Goal: Transaction & Acquisition: Purchase product/service

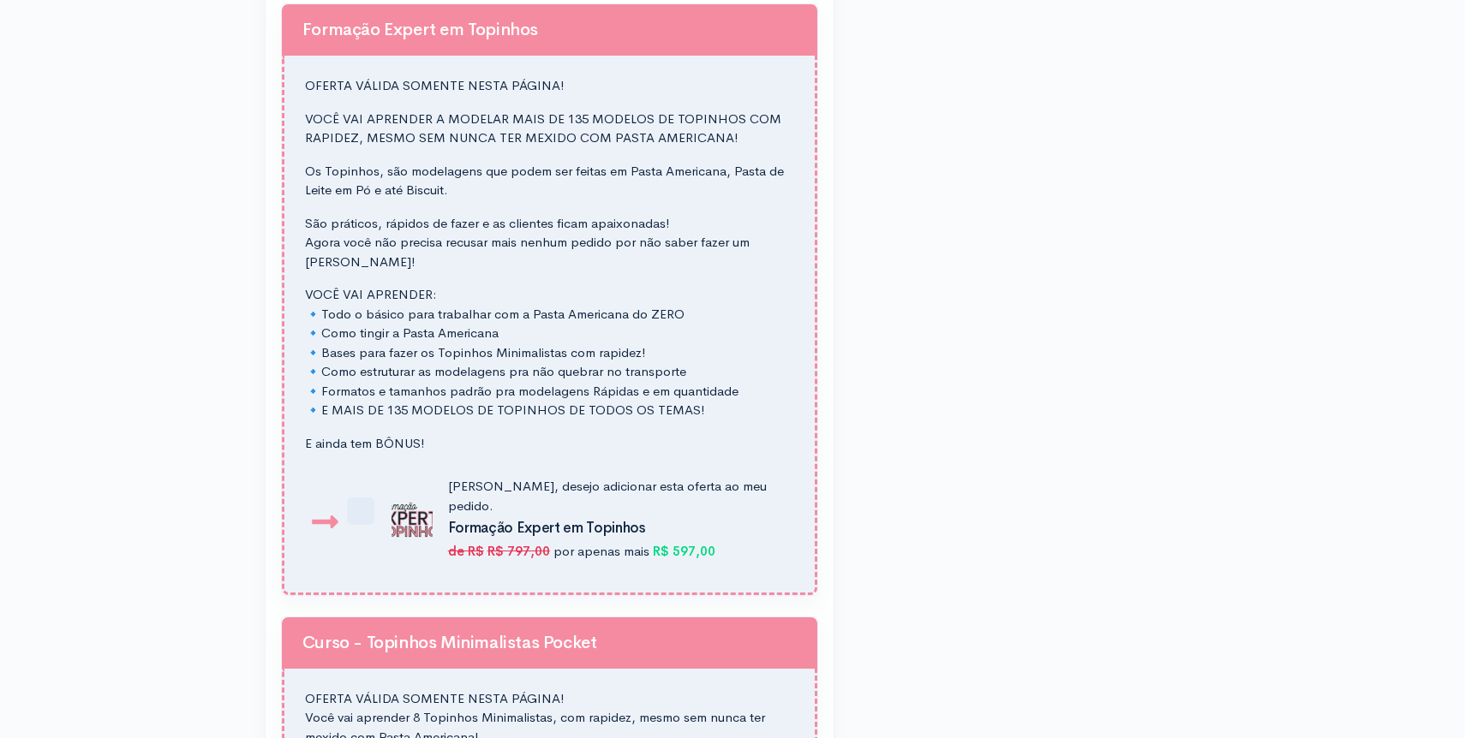
scroll to position [1392, 0]
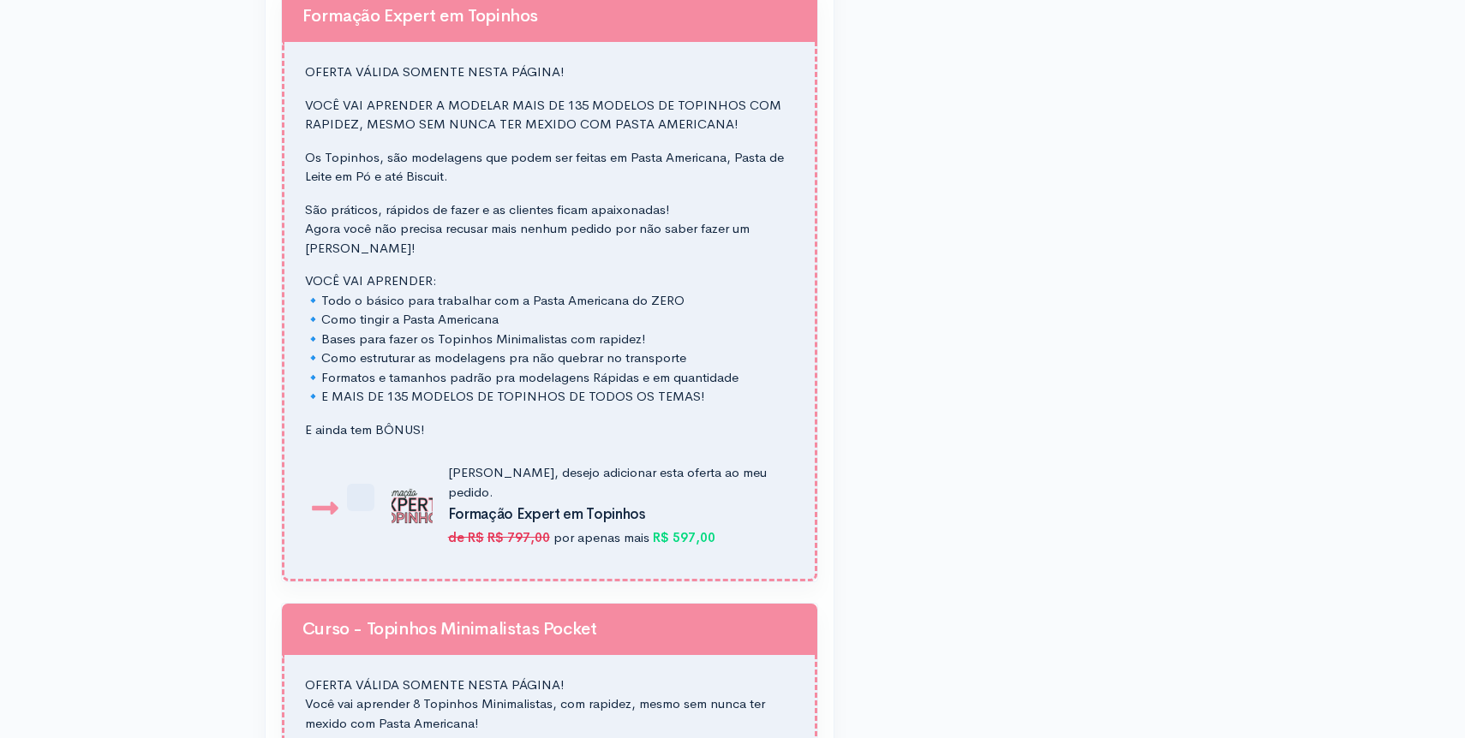
click at [442, 265] on div "OFERTA VÁLIDA SOMENTE NESTA PÁGINA! VOCÊ VAI APRENDER A MODELAR MAIS DE 135 MOD…" at bounding box center [549, 251] width 489 height 377
click at [404, 425] on p "E ainda tem BÔNUS!" at bounding box center [549, 431] width 489 height 20
click at [381, 498] on label "[PERSON_NAME], desejo adicionar esta oferta ao meu pedido. Formação Expert em […" at bounding box center [582, 503] width 403 height 84
click at [364, 476] on input "[PERSON_NAME], desejo adicionar esta oferta ao meu pedido. Formação Expert em […" at bounding box center [369, 470] width 11 height 11
checkbox input "true"
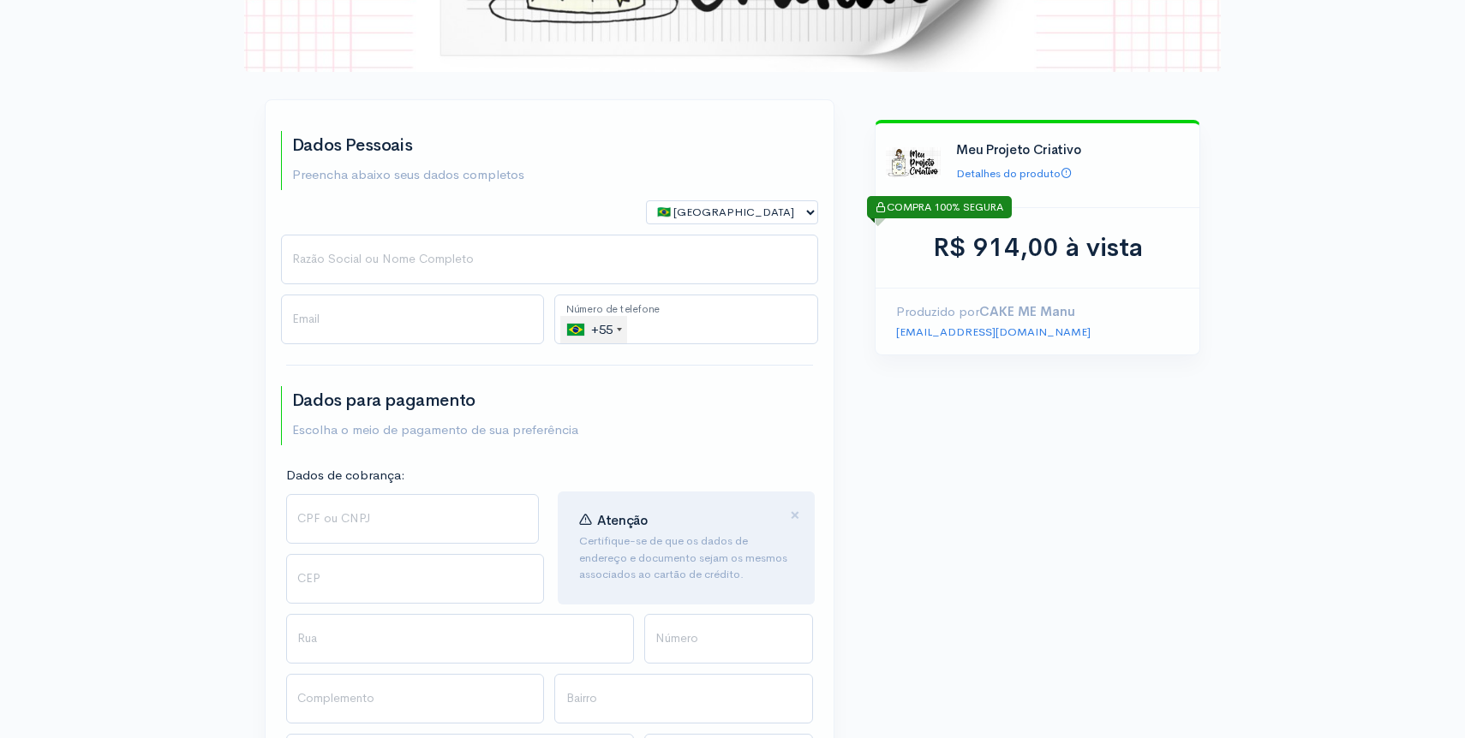
scroll to position [185, 0]
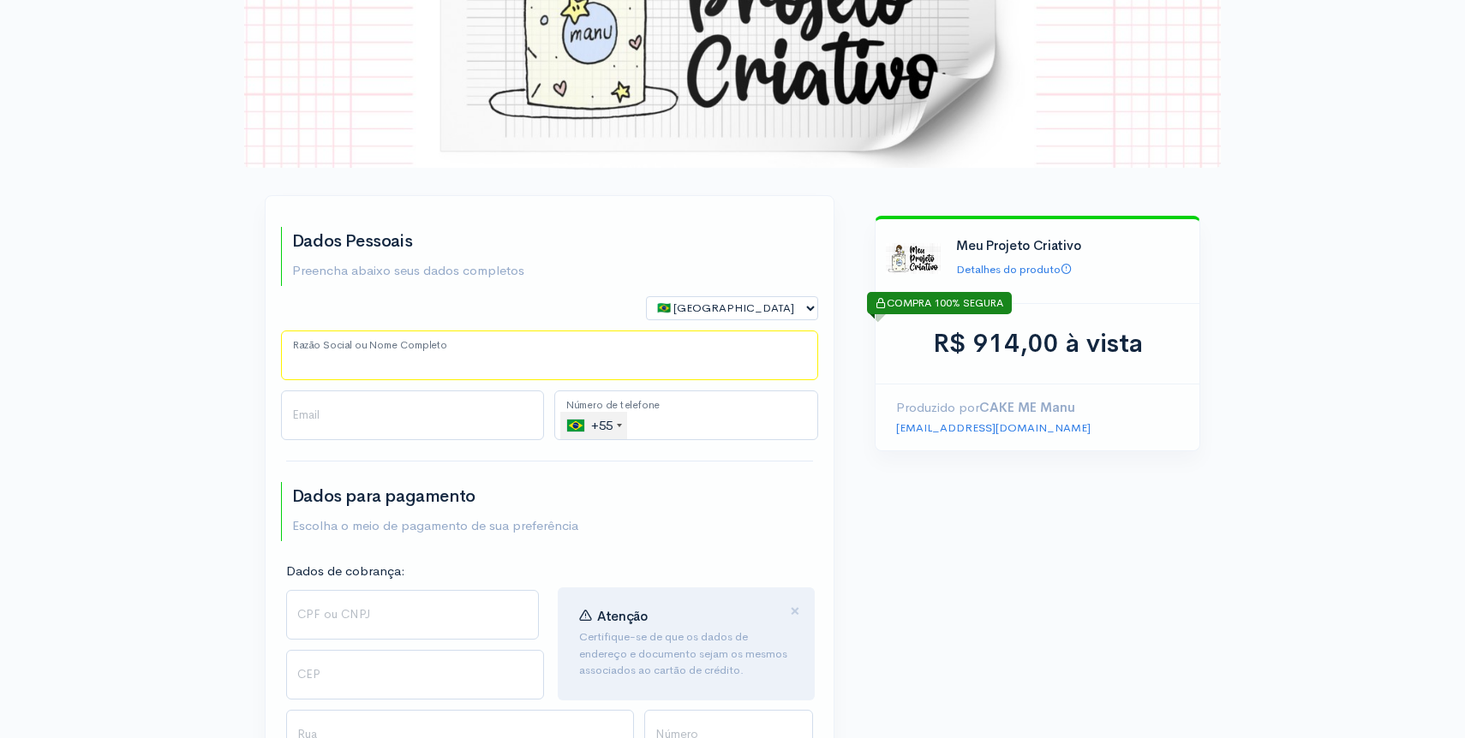
click at [393, 345] on input "Razão Social ou Nome Completo" at bounding box center [549, 356] width 537 height 50
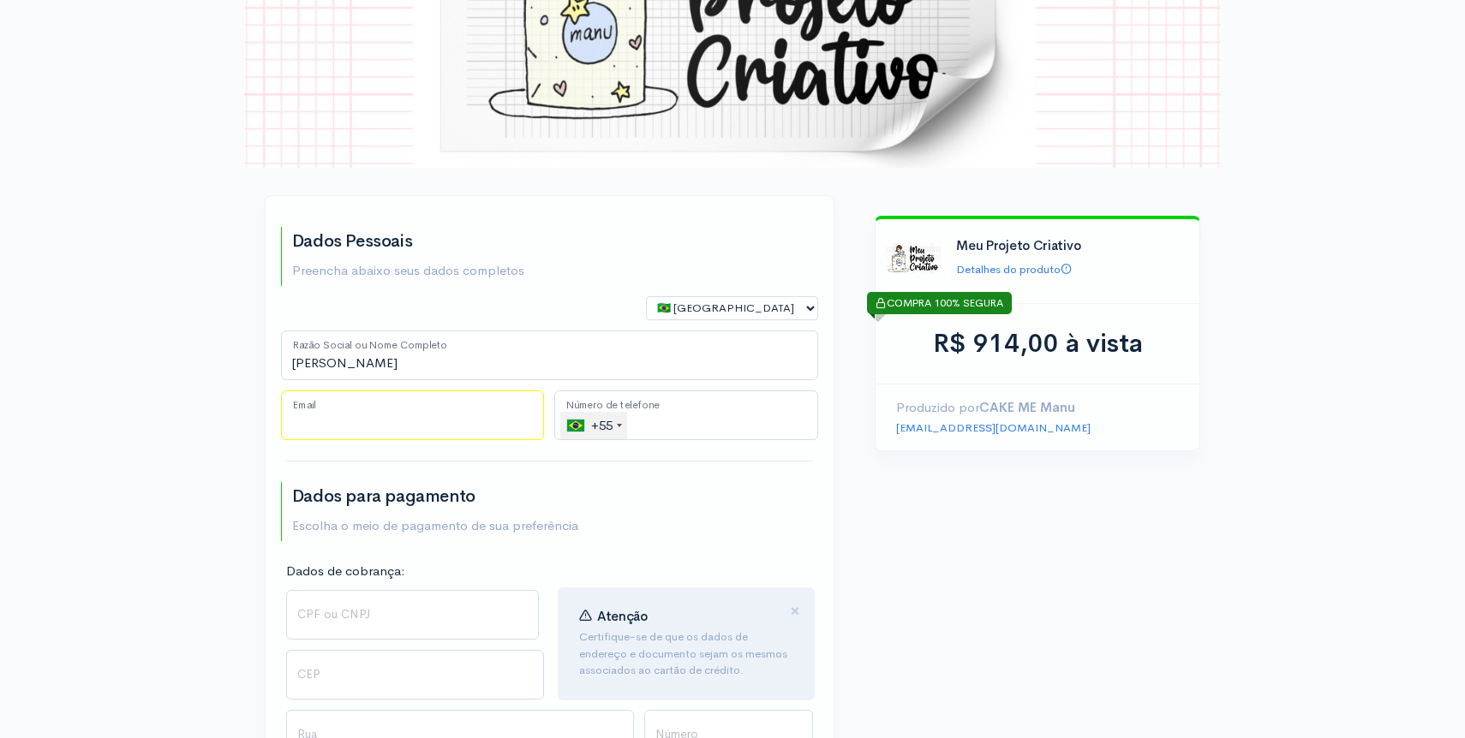
click at [381, 422] on input "Email" at bounding box center [413, 416] width 264 height 50
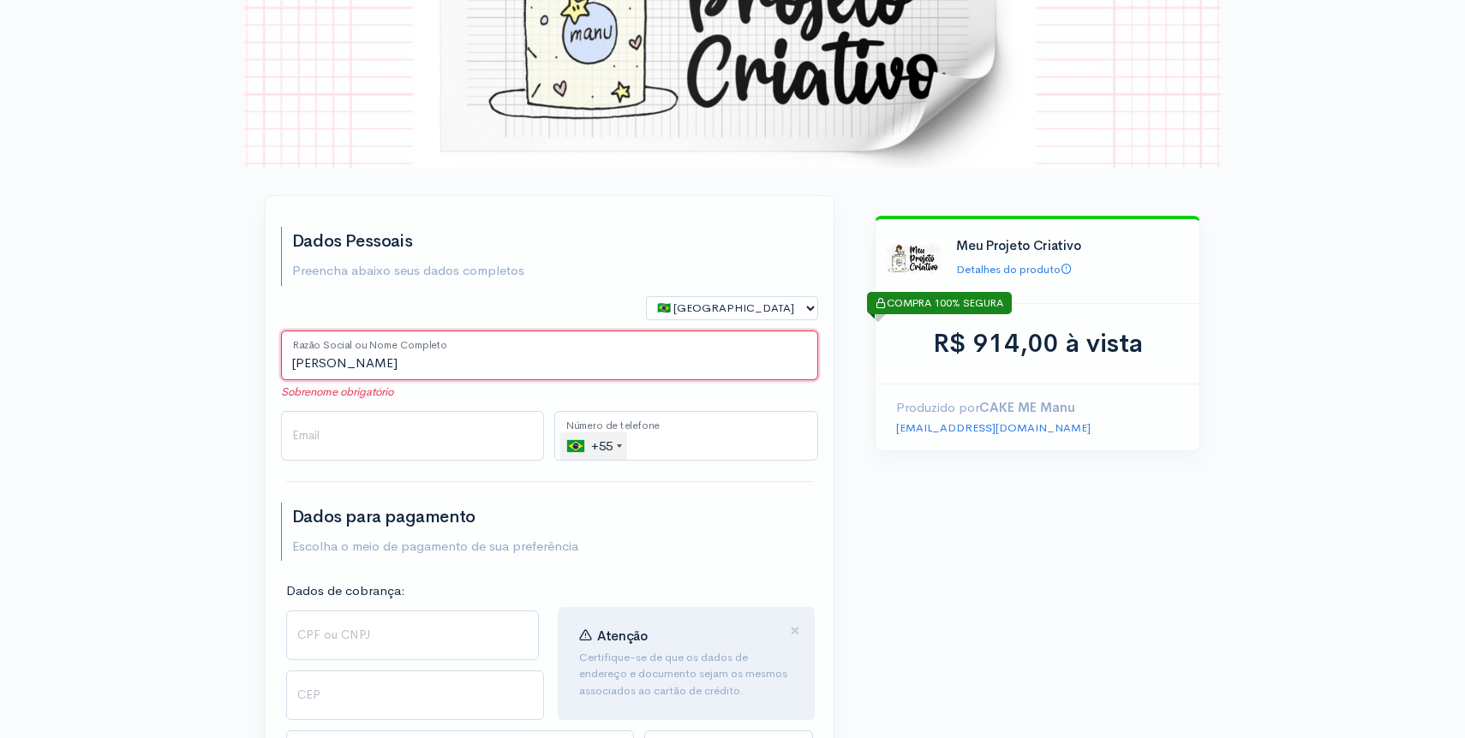
click at [394, 374] on input "[PERSON_NAME]" at bounding box center [549, 356] width 537 height 50
type input "[PERSON_NAME]"
click at [379, 428] on input "Email" at bounding box center [413, 436] width 264 height 50
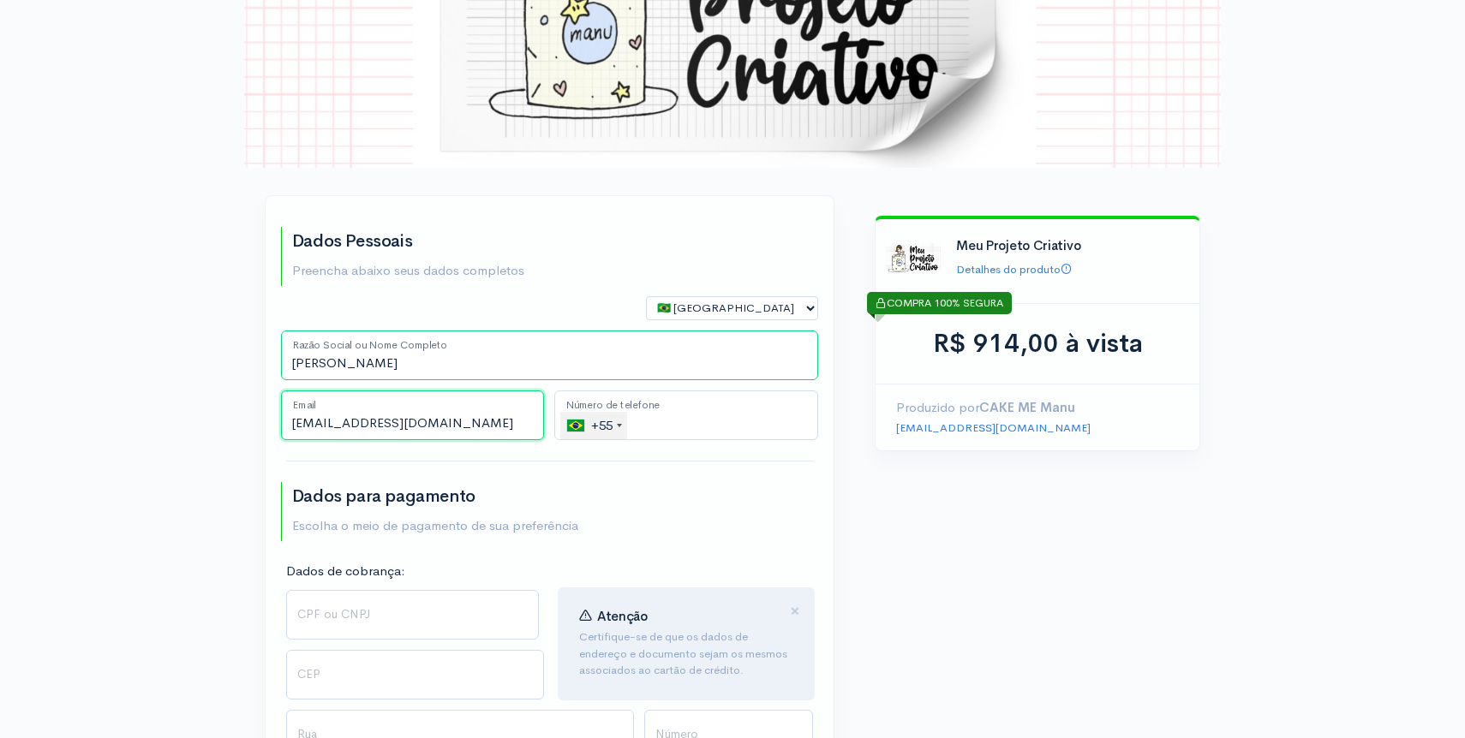
type input "[EMAIL_ADDRESS][DOMAIN_NAME]"
click at [649, 439] on input "tel" at bounding box center [686, 416] width 264 height 50
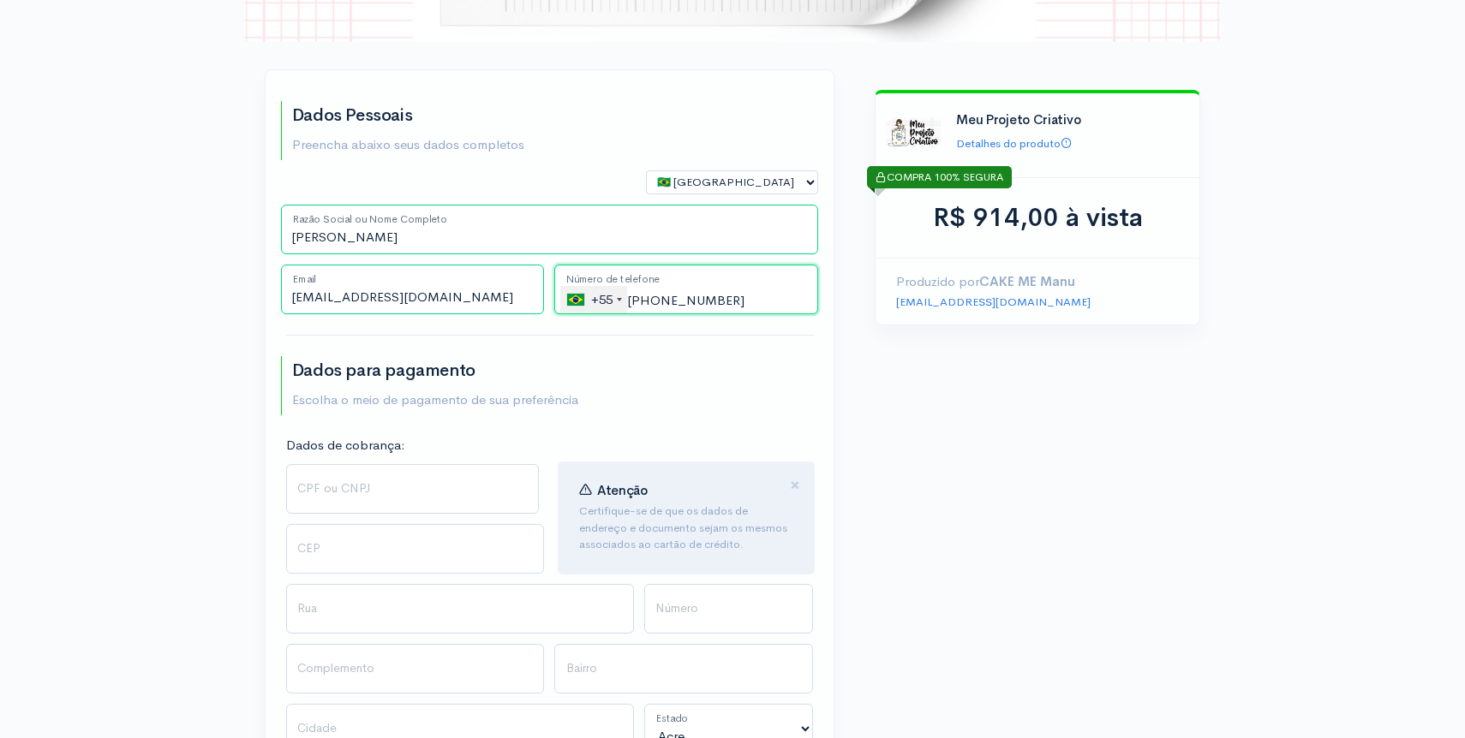
scroll to position [404, 0]
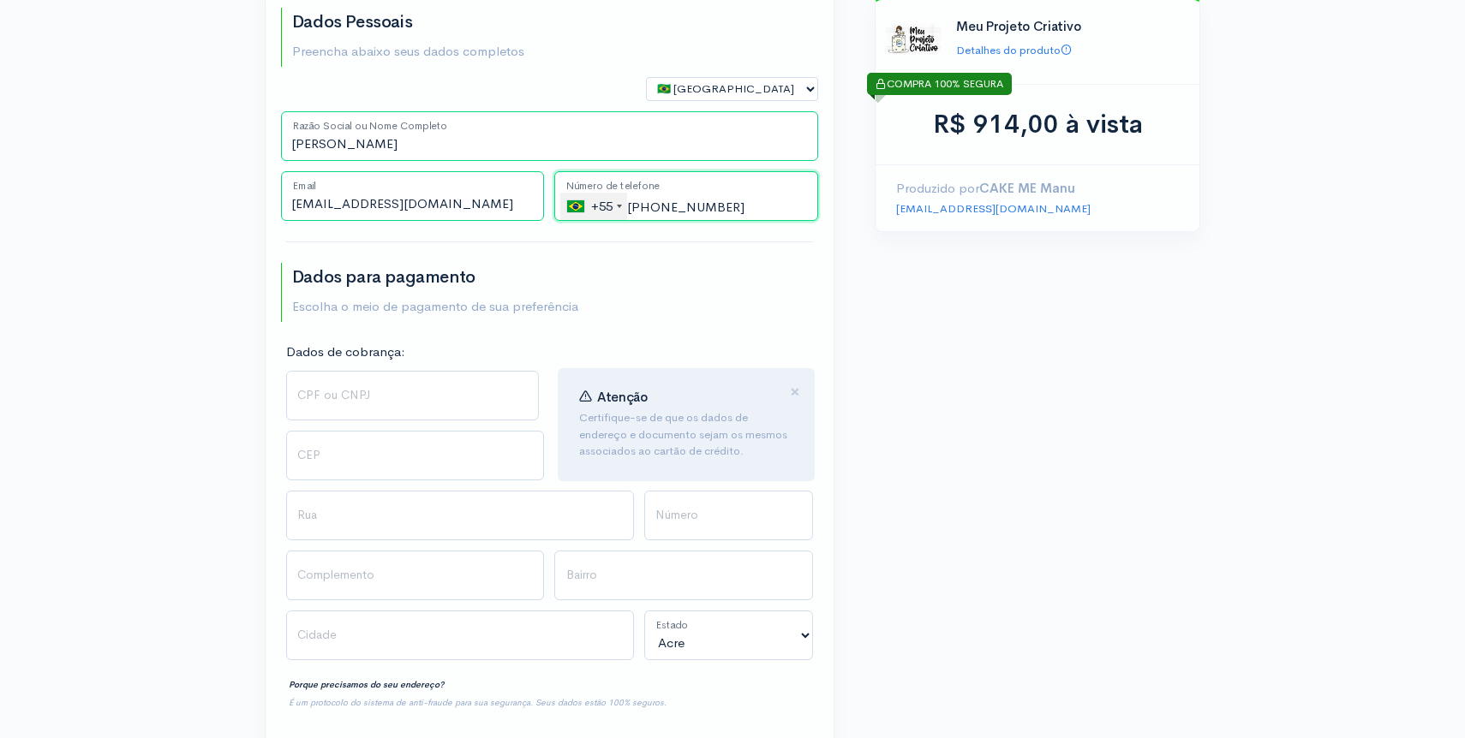
type input "[PHONE_NUMBER]"
click at [328, 401] on input "CPF ou CNPJ" at bounding box center [413, 396] width 254 height 50
type input "034.249.177-61"
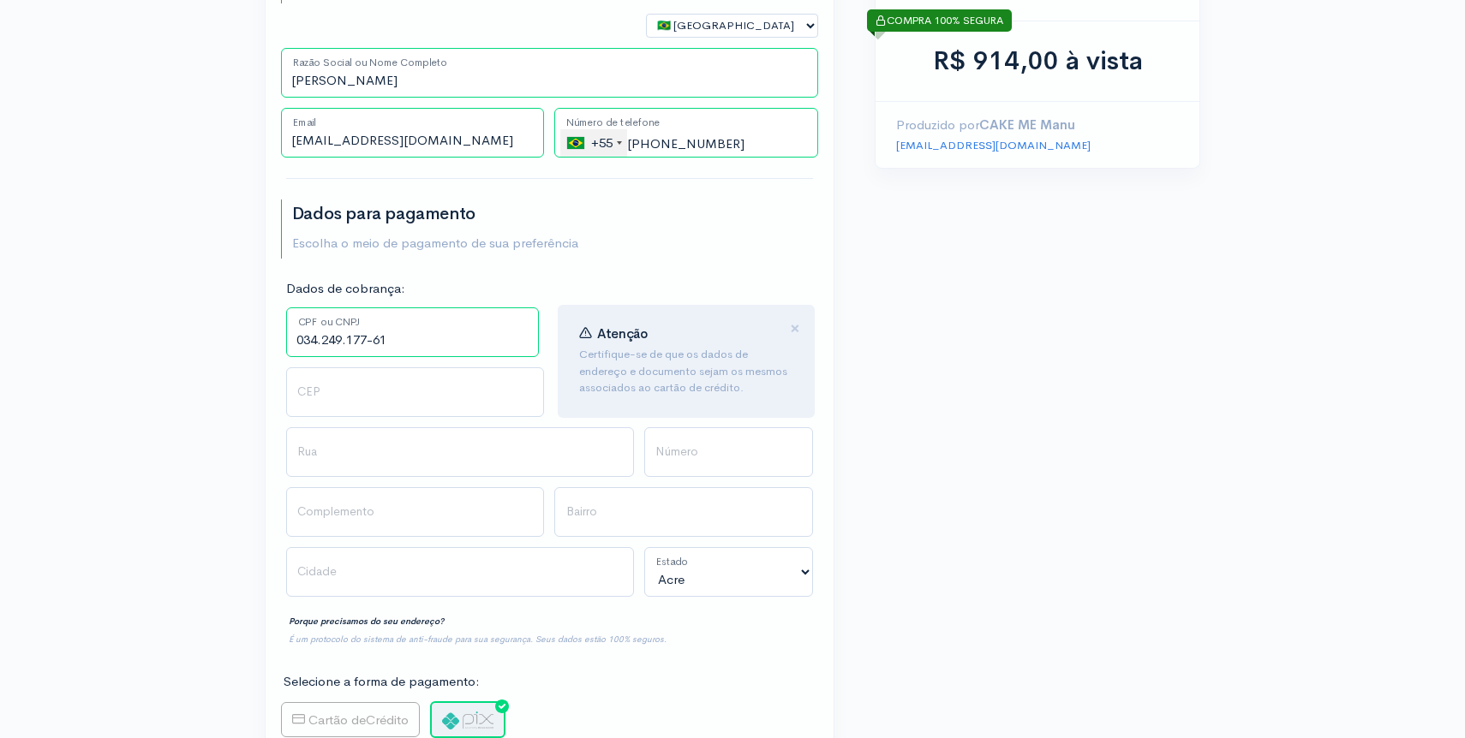
scroll to position [514, 0]
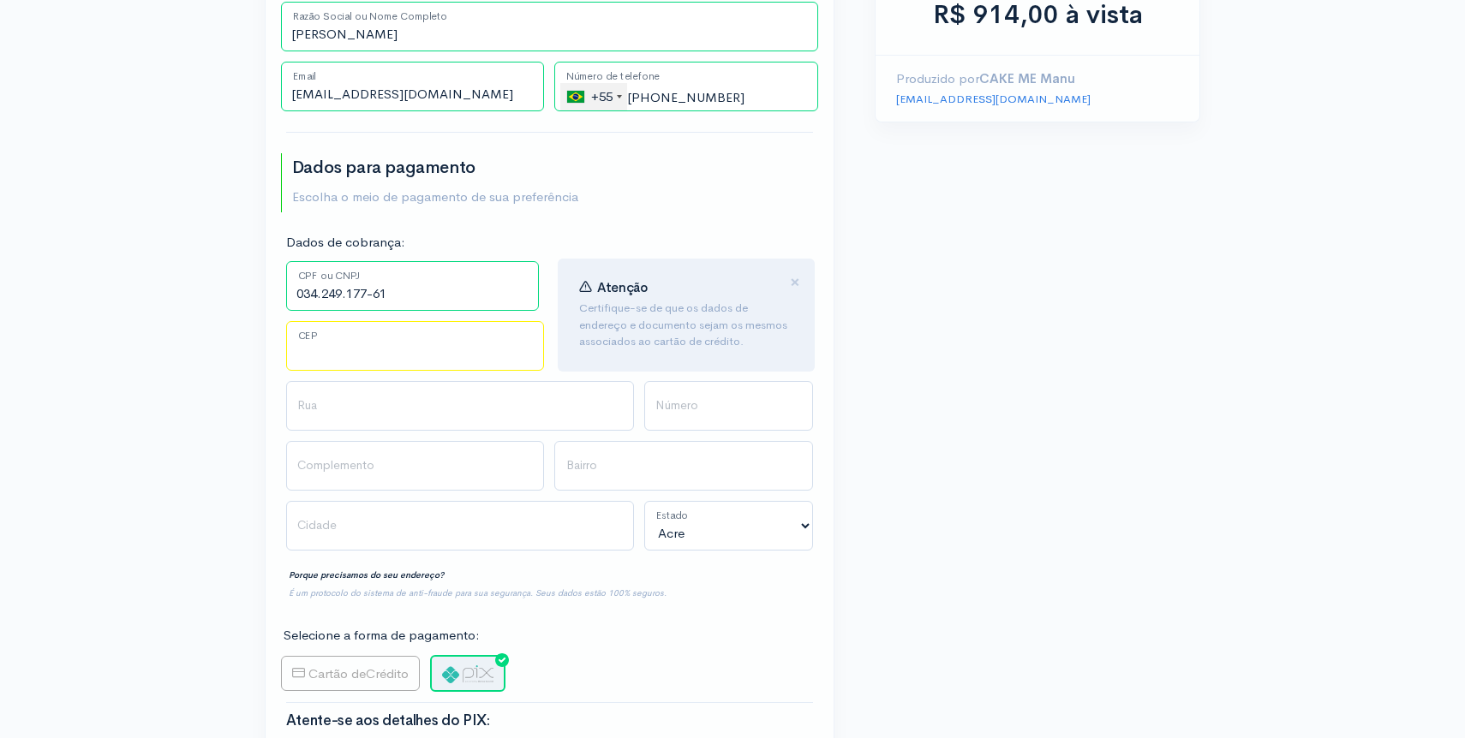
click at [352, 359] on input "CEP" at bounding box center [415, 346] width 259 height 50
type input "22775045"
click at [368, 412] on input "Rua" at bounding box center [460, 406] width 348 height 50
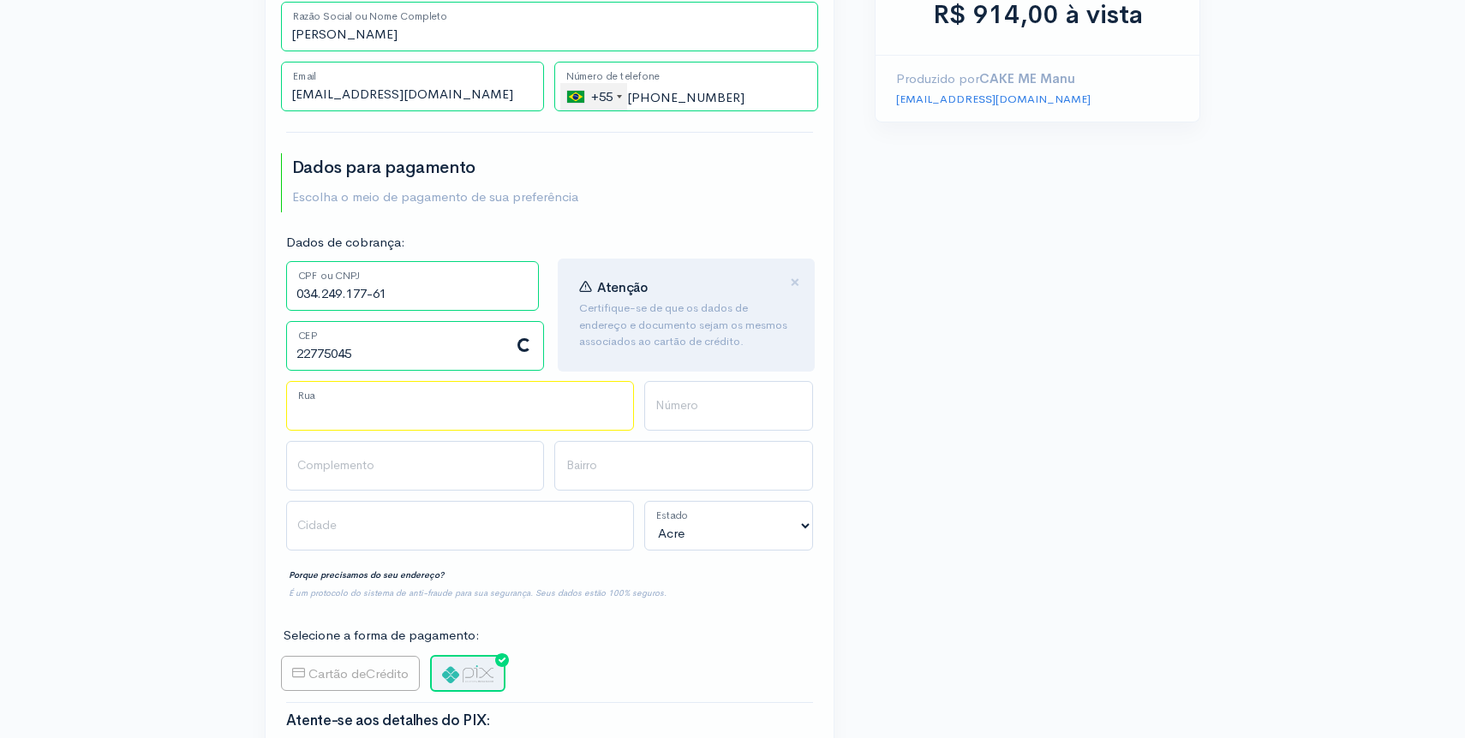
type input "[PERSON_NAME]"
type input "Jacarepaguá"
type input "[GEOGRAPHIC_DATA]"
select select "RJ"
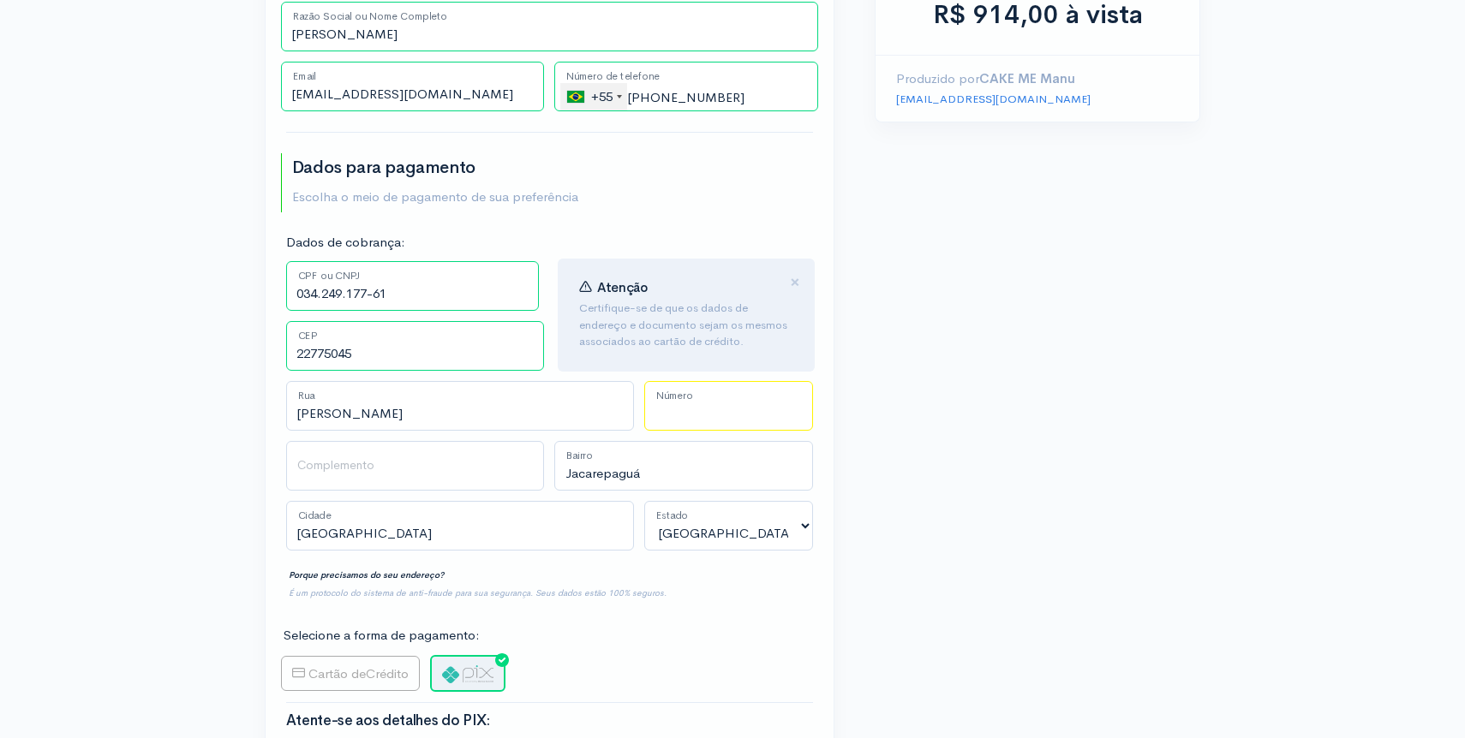
click at [758, 409] on input "Número" at bounding box center [728, 406] width 169 height 50
type input "100"
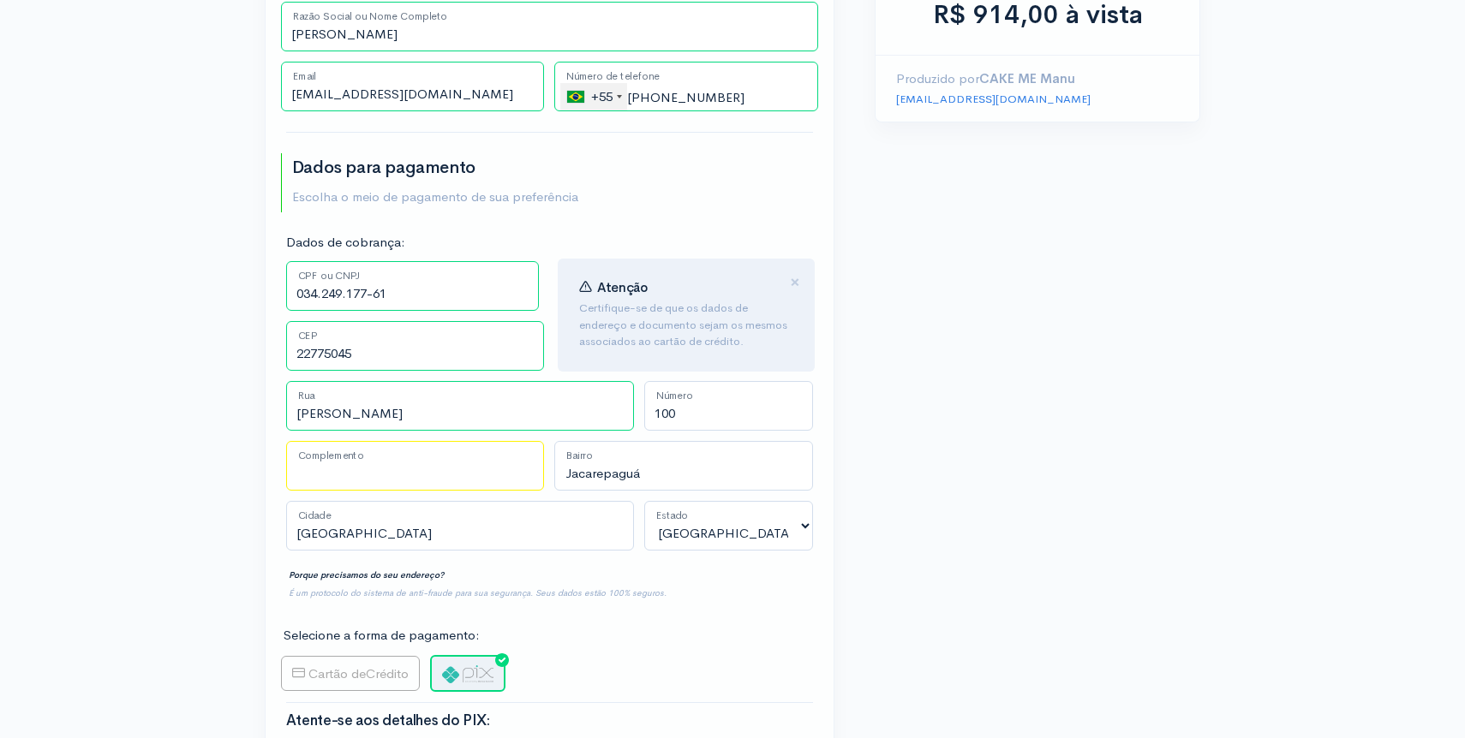
click at [431, 481] on input "Complemento" at bounding box center [415, 466] width 259 height 50
type input "Bl 02 Ap 403"
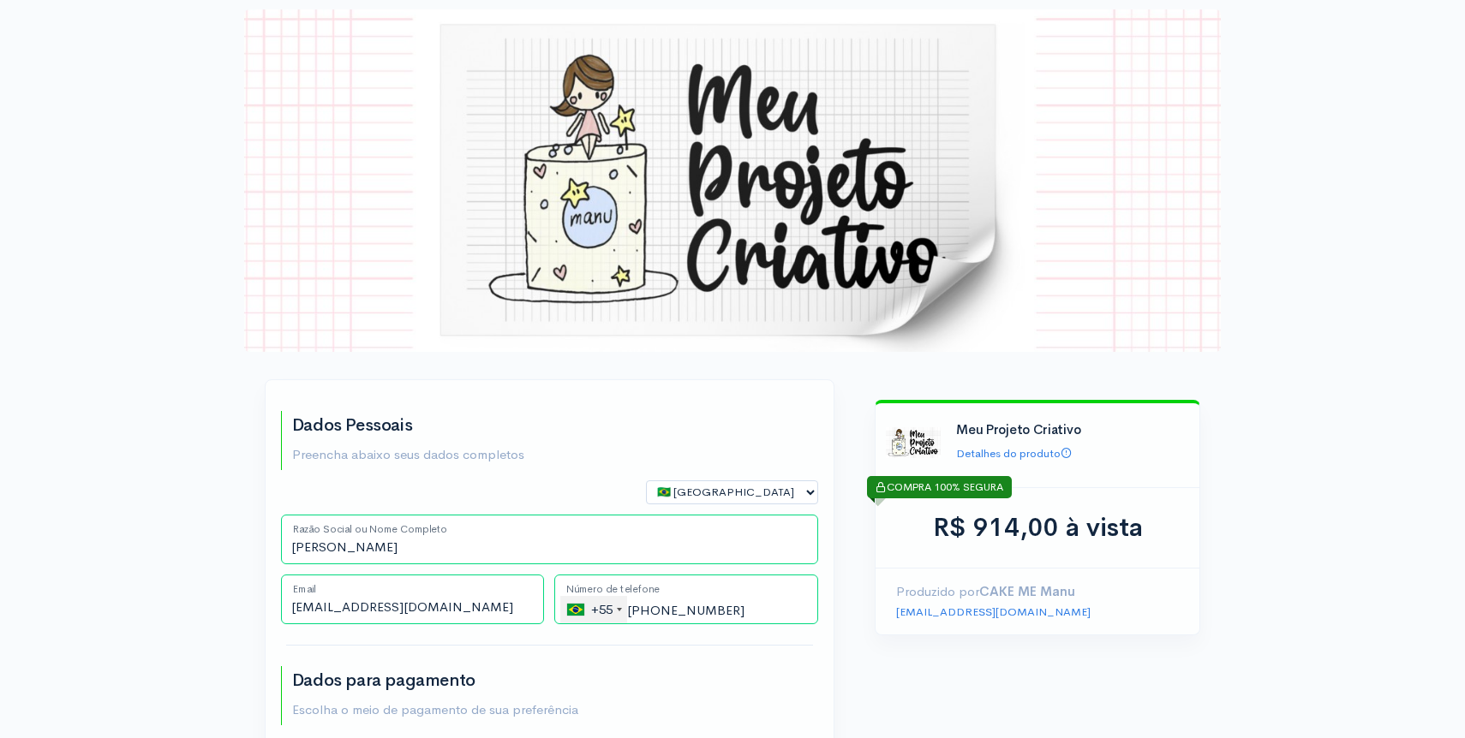
scroll to position [0, 0]
